Goal: Transaction & Acquisition: Purchase product/service

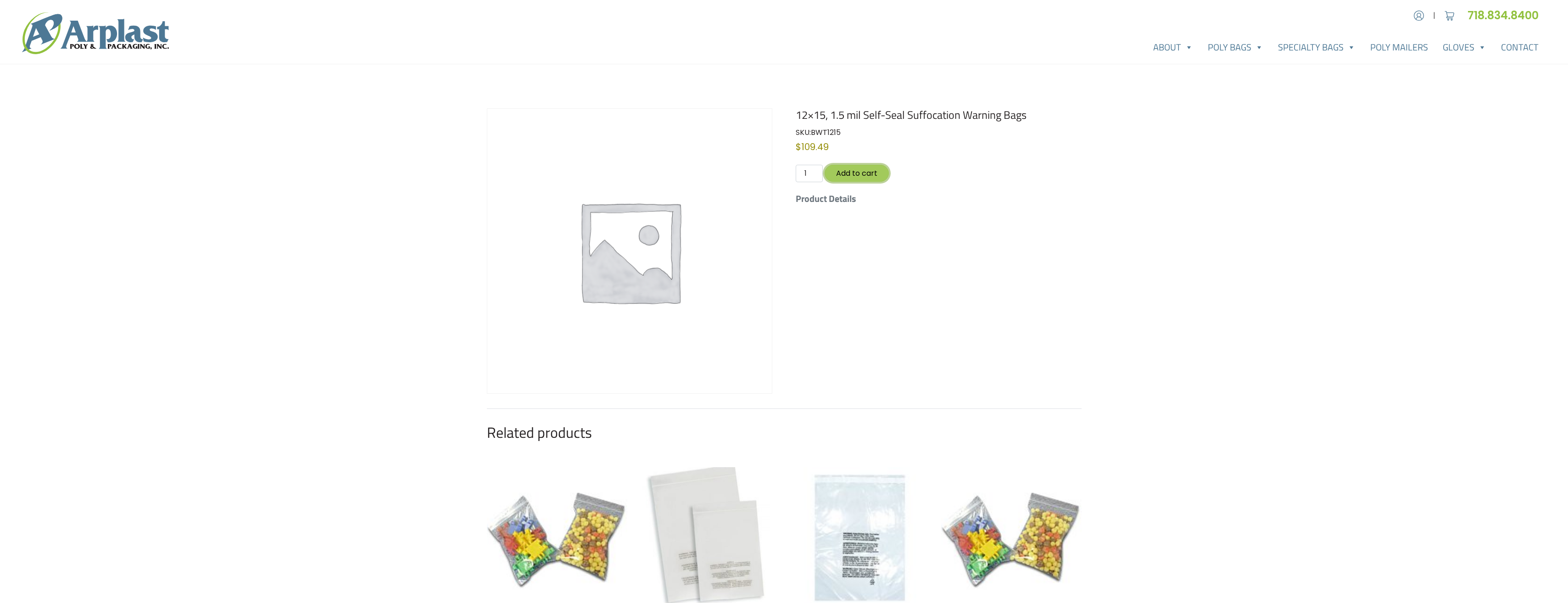
click at [866, 176] on button "Add to cart" at bounding box center [856, 173] width 64 height 17
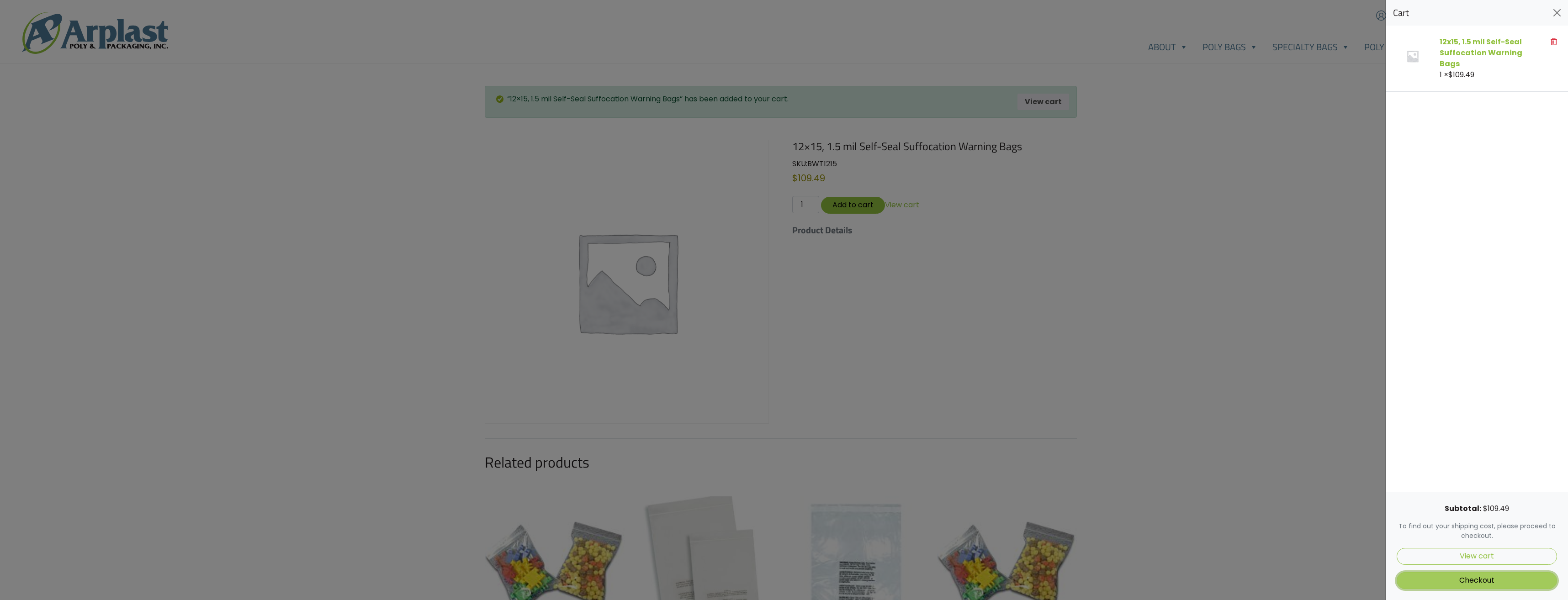
click at [1495, 584] on link "Checkout" at bounding box center [1477, 581] width 160 height 17
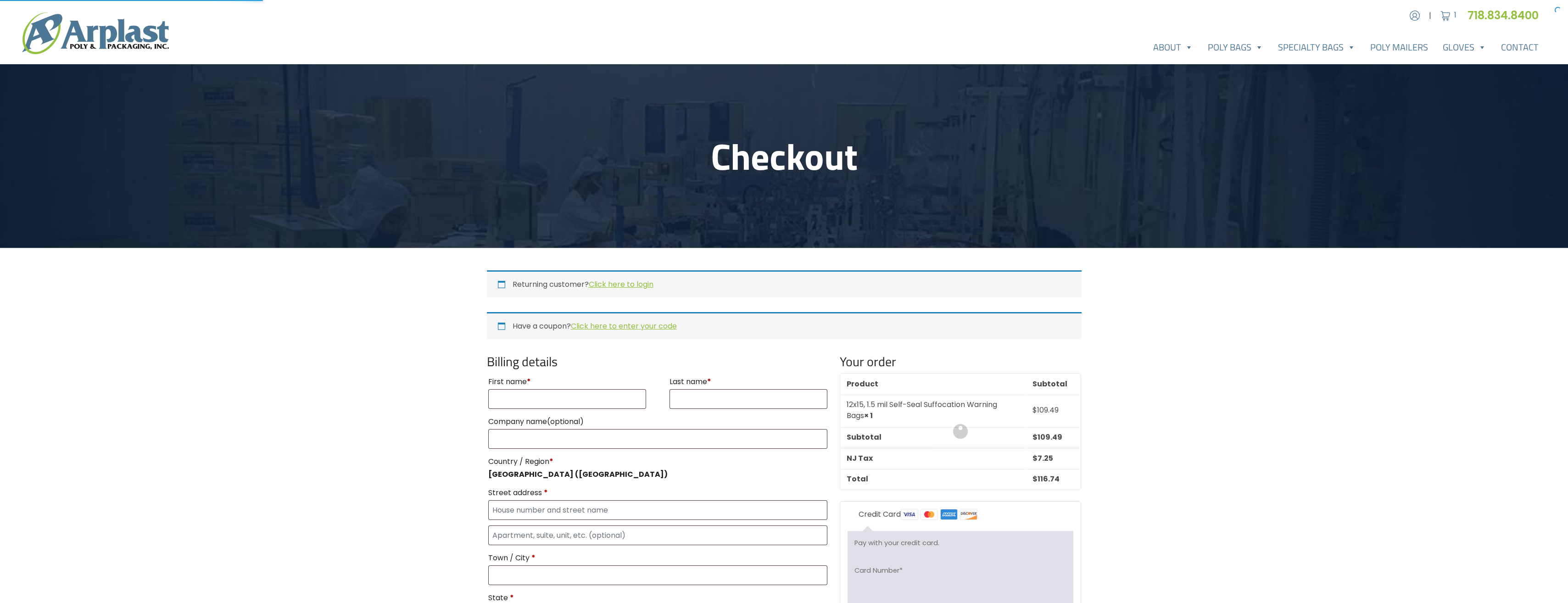
select select "NJ"
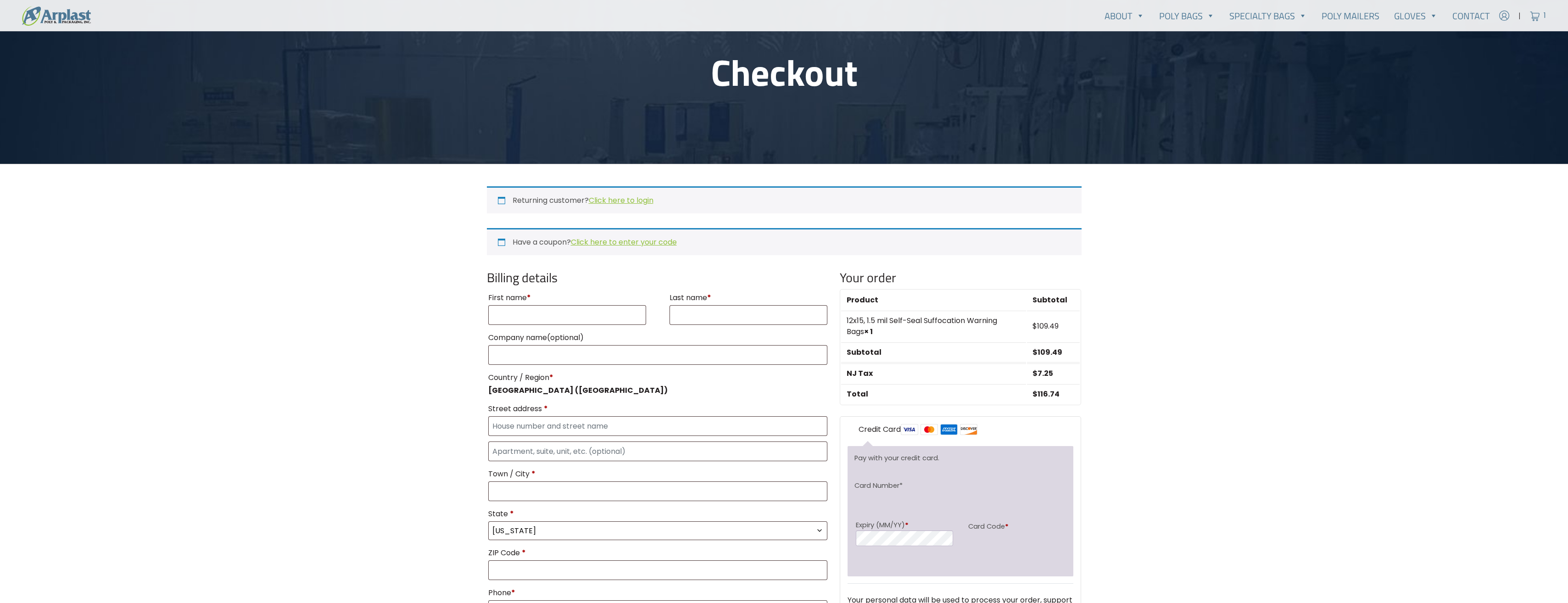
scroll to position [92, 0]
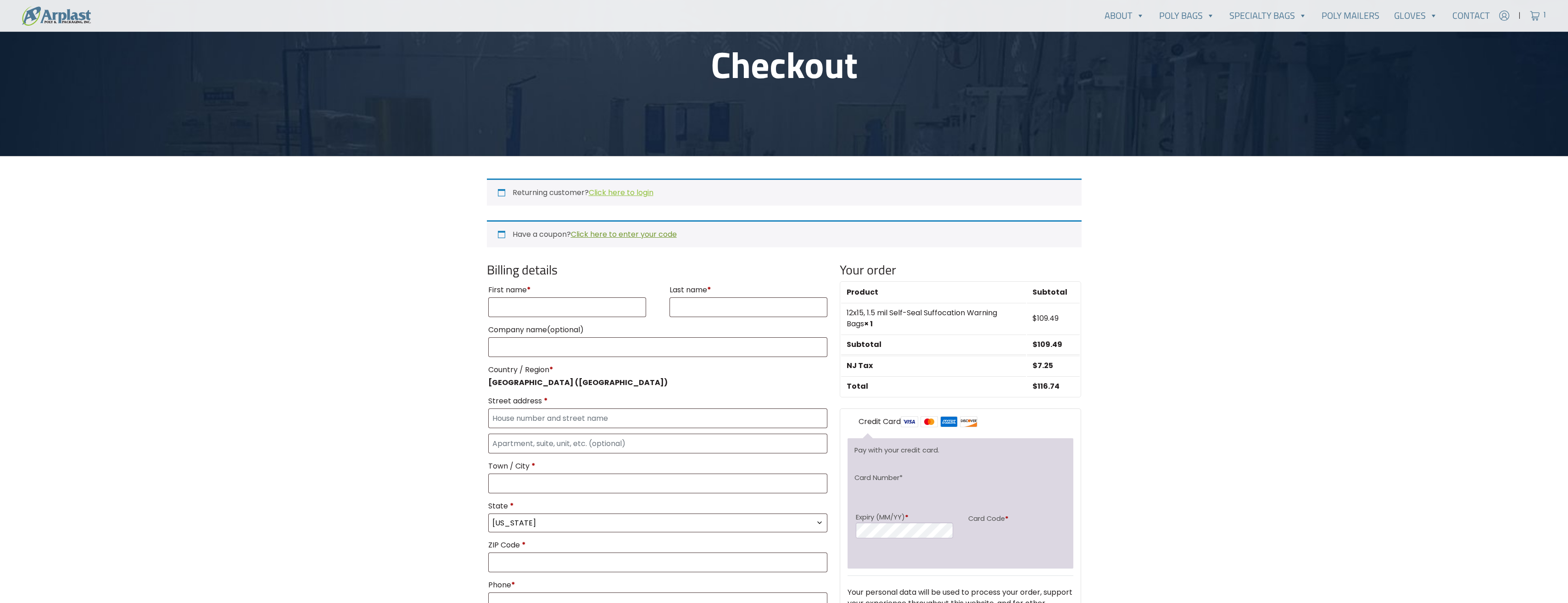
click at [619, 232] on link "Click here to enter your code" at bounding box center [623, 234] width 106 height 10
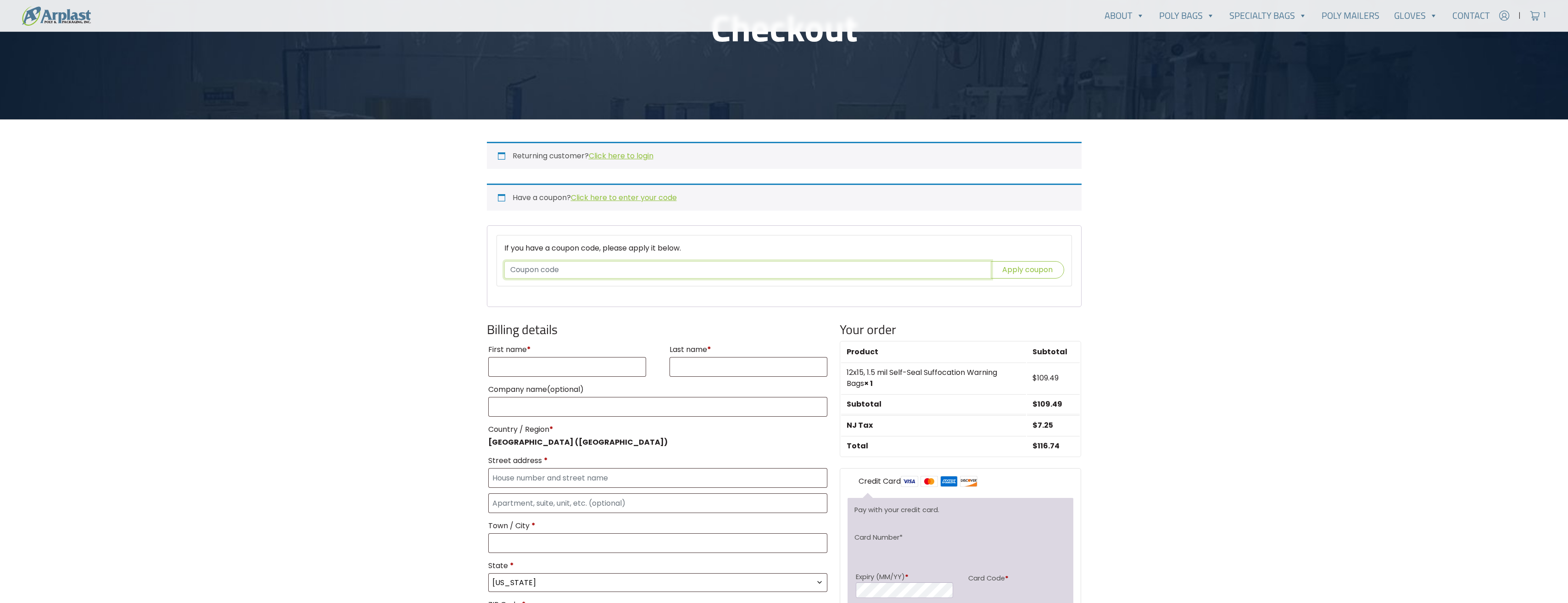
scroll to position [183, 0]
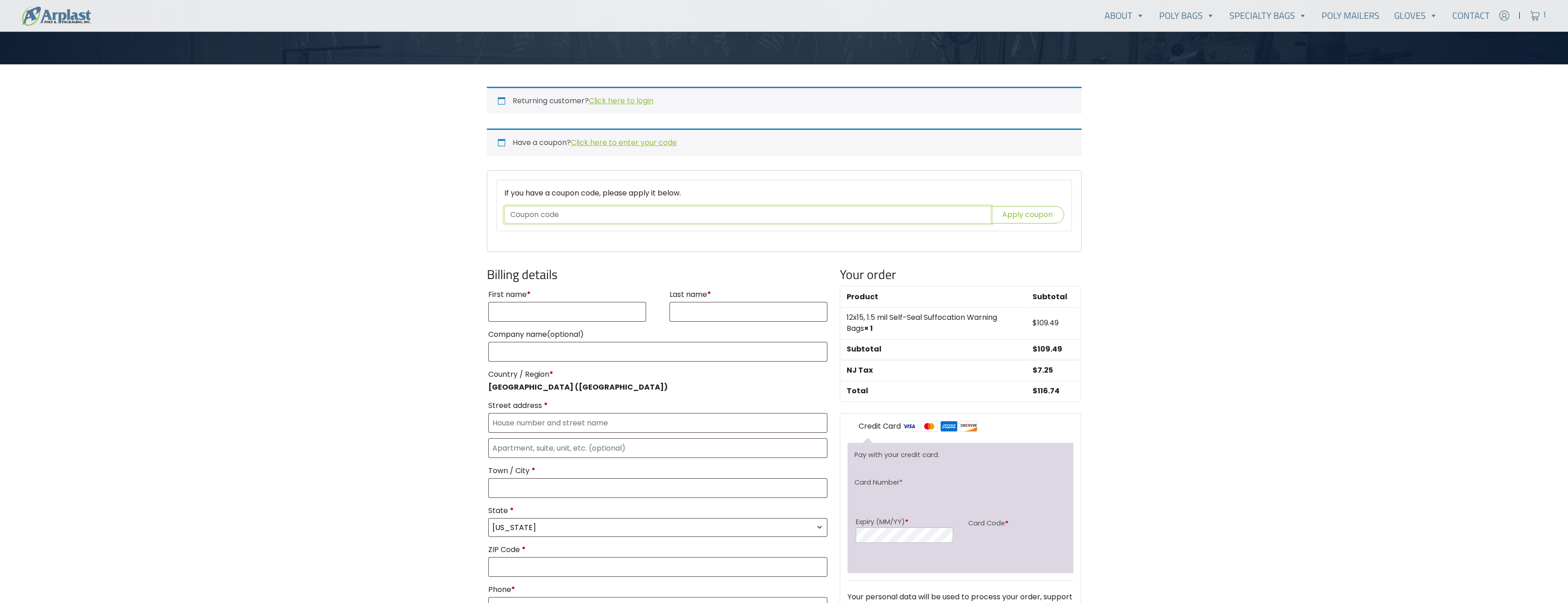
click at [952, 214] on input "text" at bounding box center [747, 215] width 487 height 17
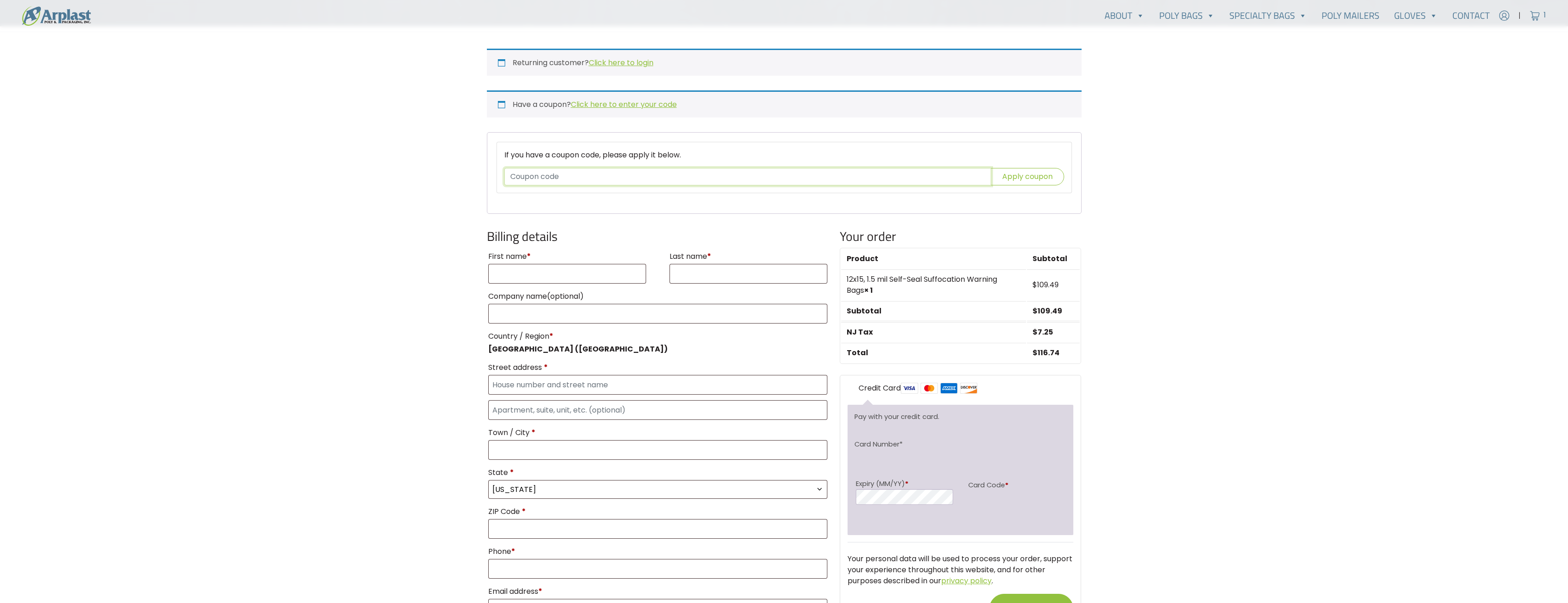
scroll to position [230, 0]
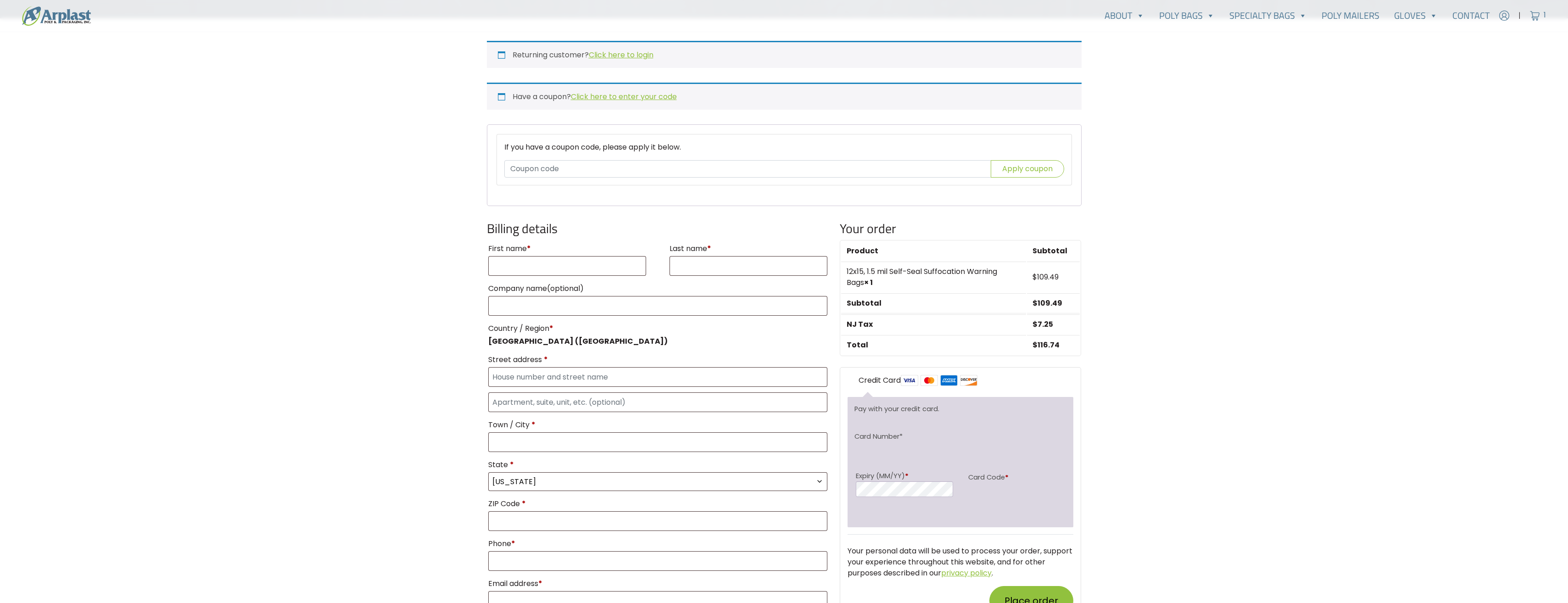
click at [1190, 154] on main "Checkout Returning customer? Click here to login If you have shopped with us be…" at bounding box center [784, 296] width 1568 height 924
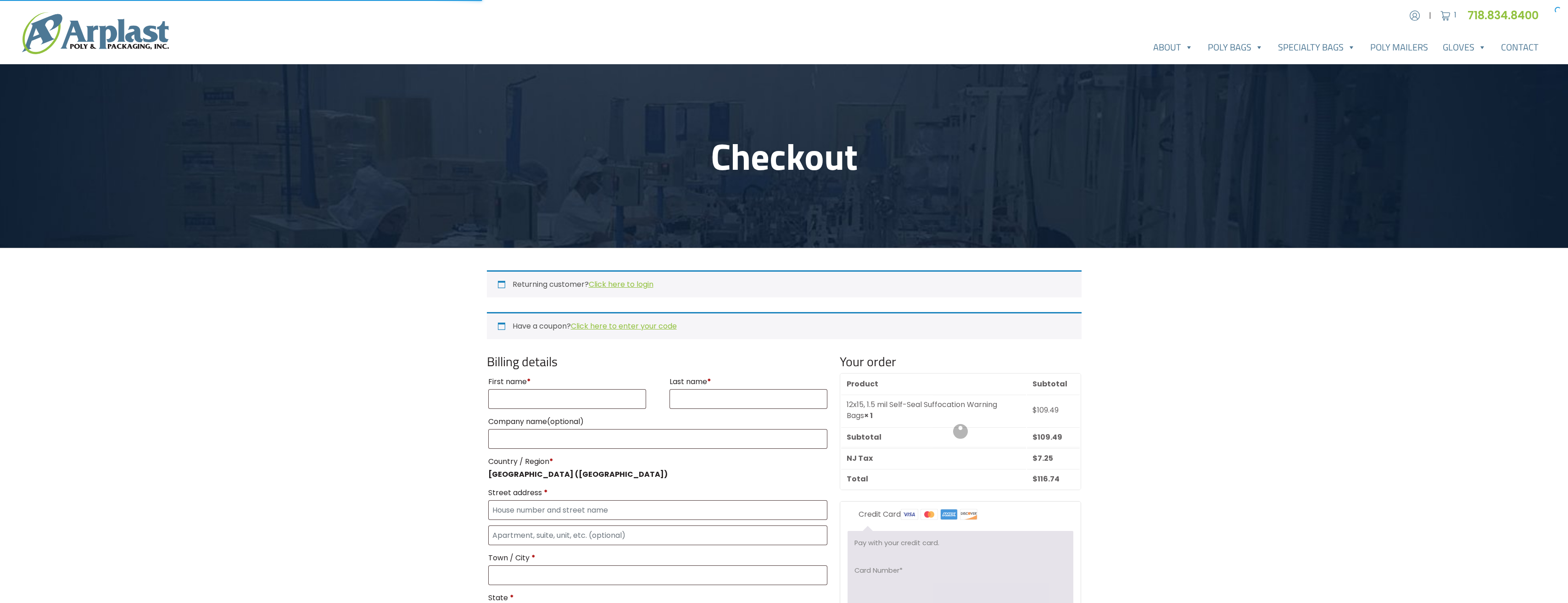
select select "NJ"
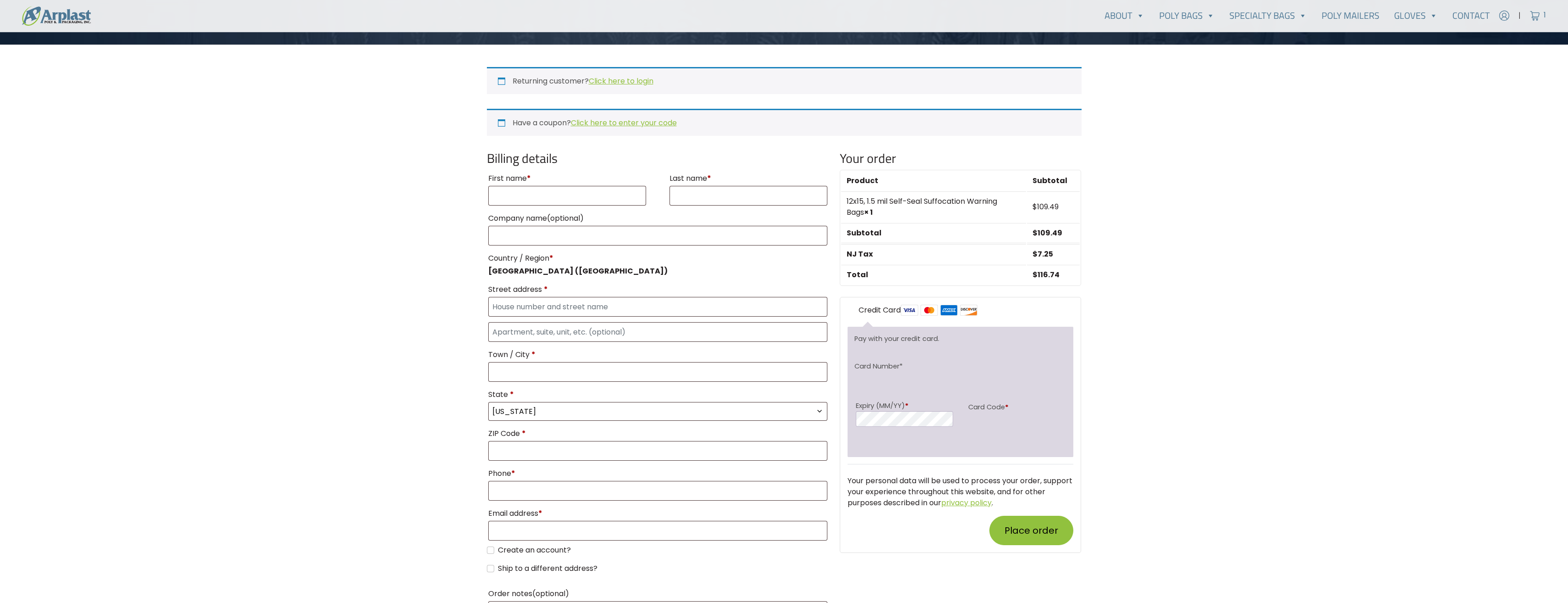
scroll to position [183, 0]
